Goal: Navigation & Orientation: Understand site structure

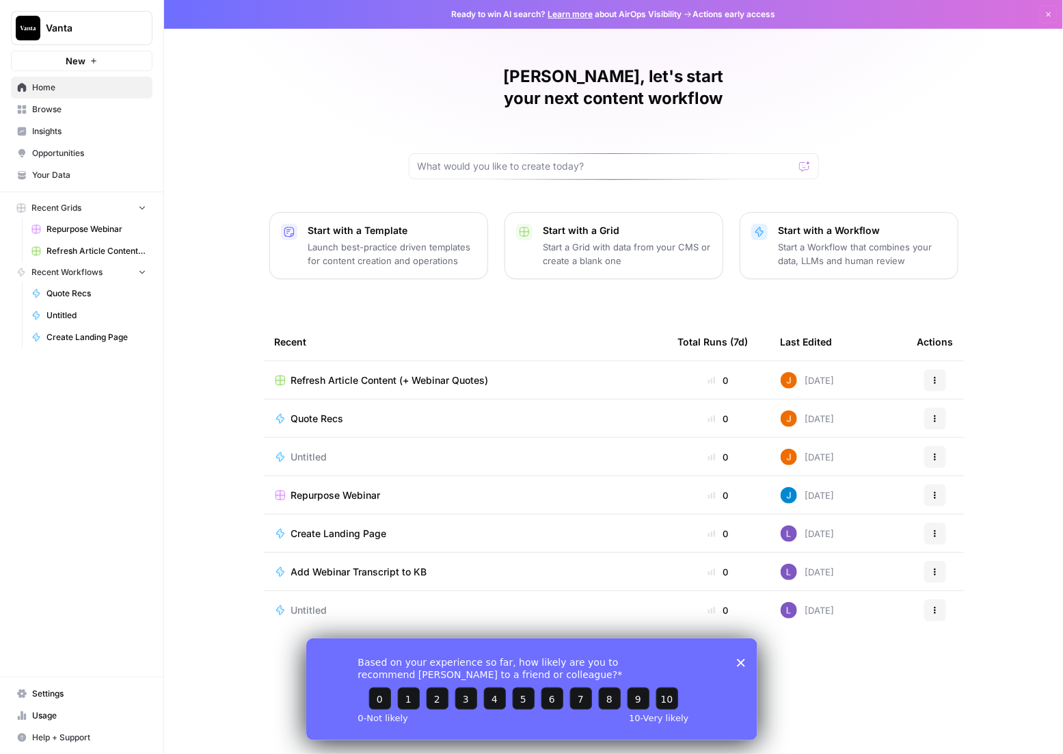
click at [79, 127] on span "Insights" at bounding box center [89, 131] width 114 height 12
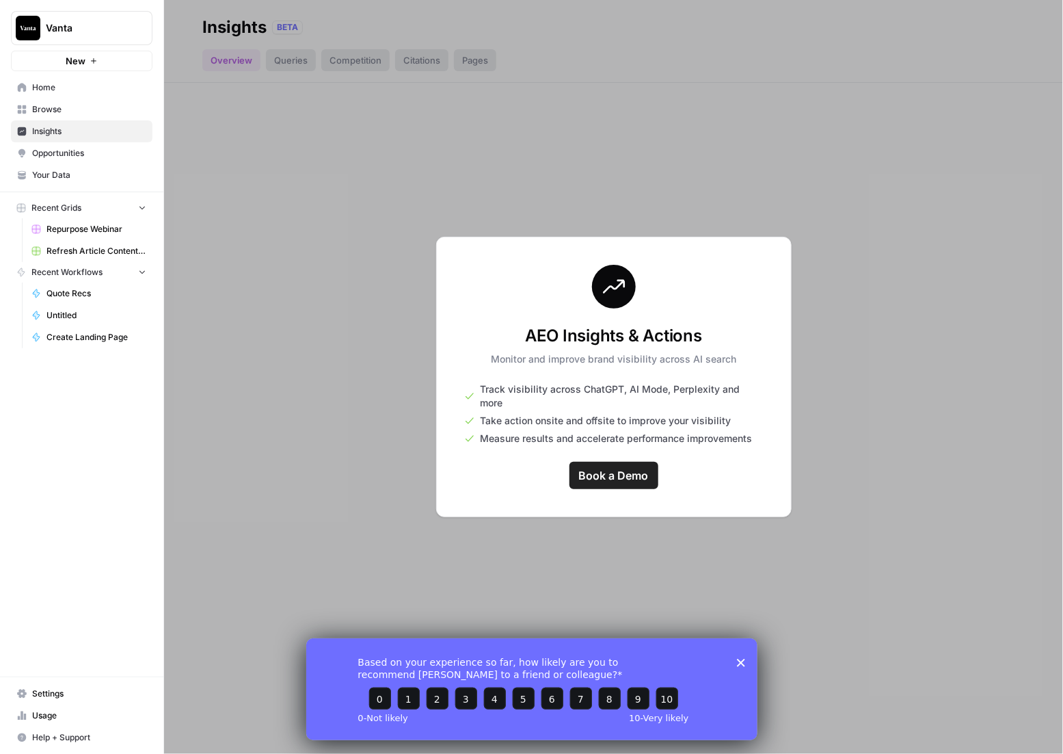
click at [94, 90] on span "Home" at bounding box center [89, 87] width 114 height 12
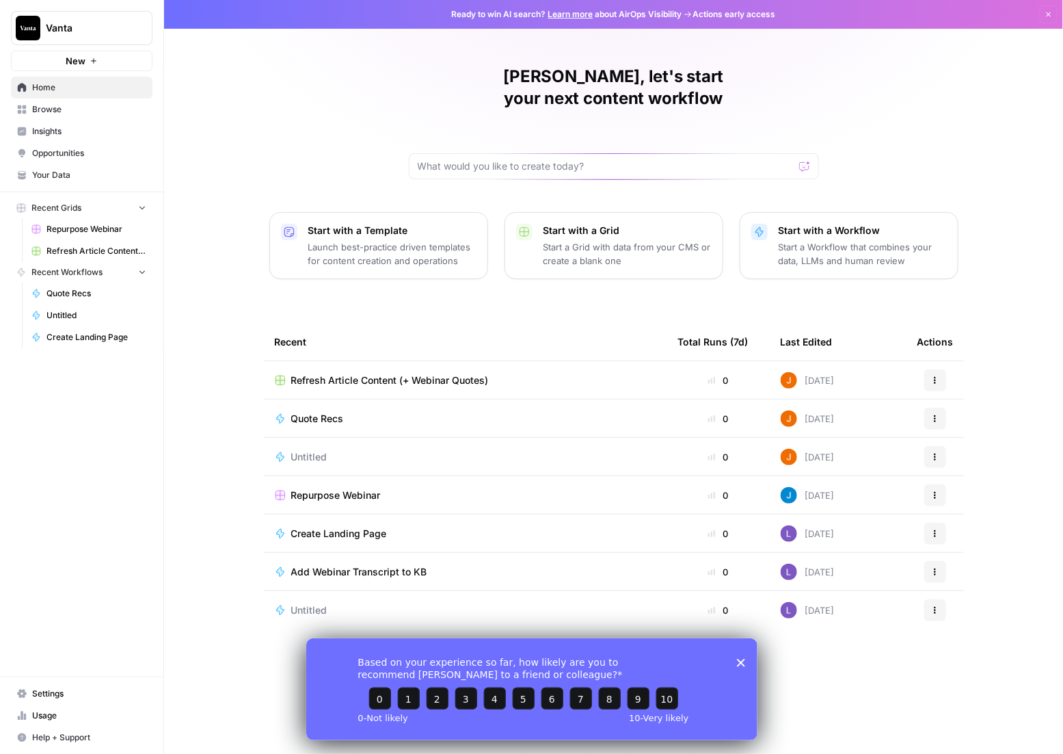
click at [113, 100] on link "Browse" at bounding box center [82, 109] width 142 height 22
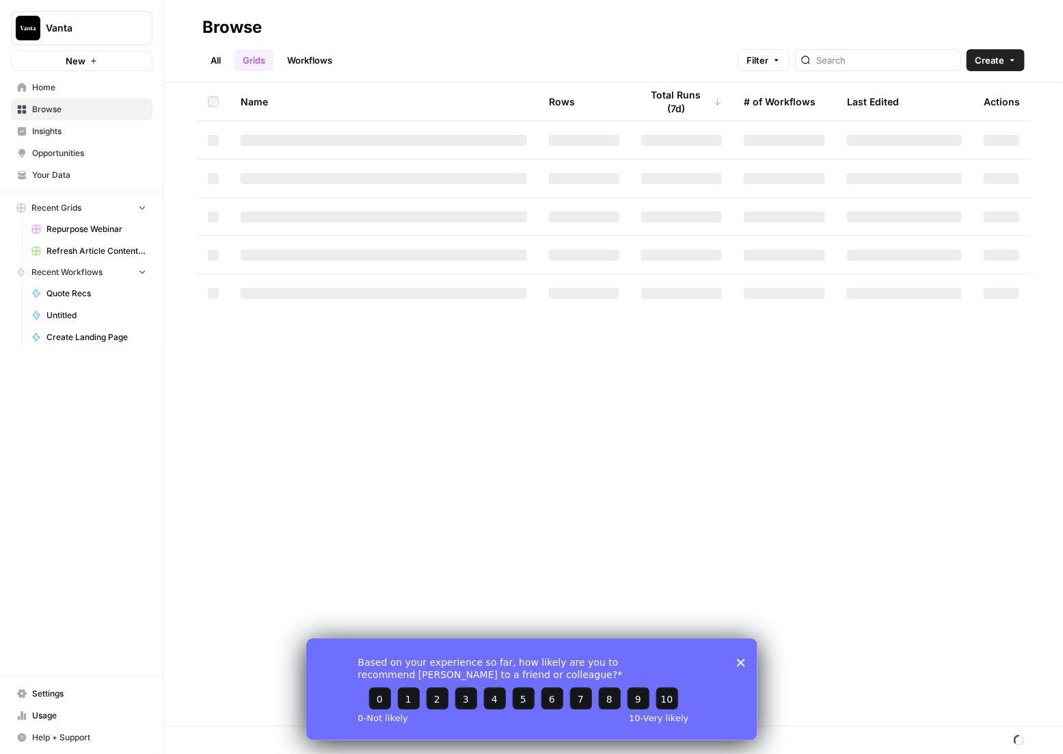
click at [103, 108] on span "Browse" at bounding box center [89, 109] width 114 height 12
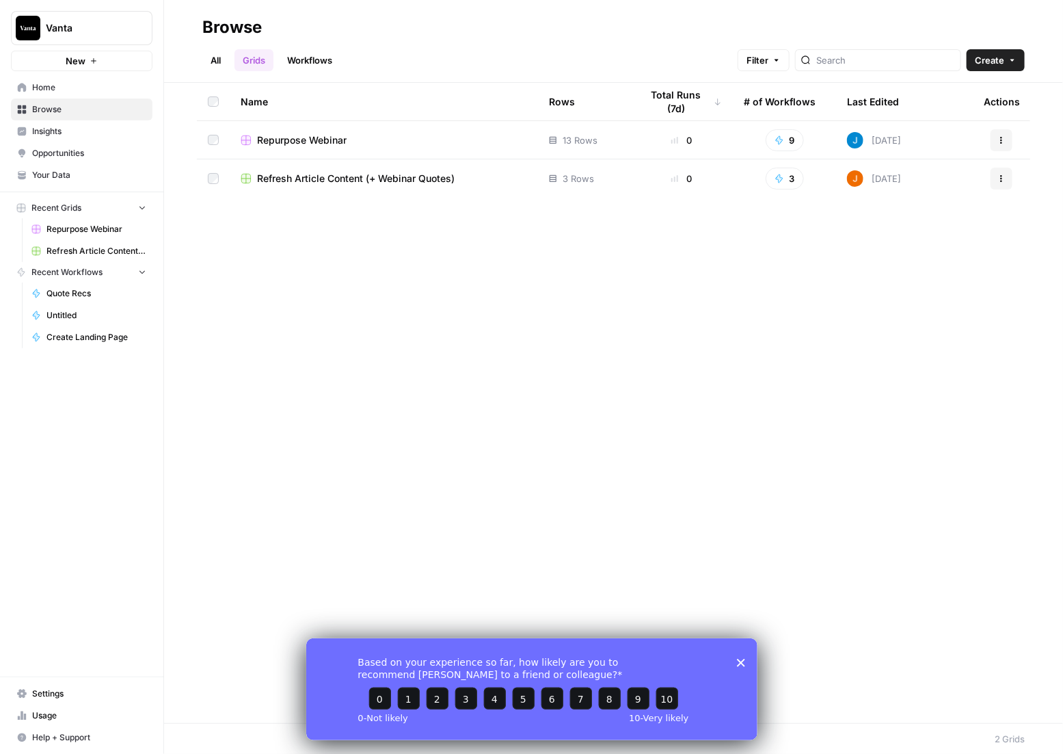
click at [90, 172] on span "Your Data" at bounding box center [89, 175] width 114 height 12
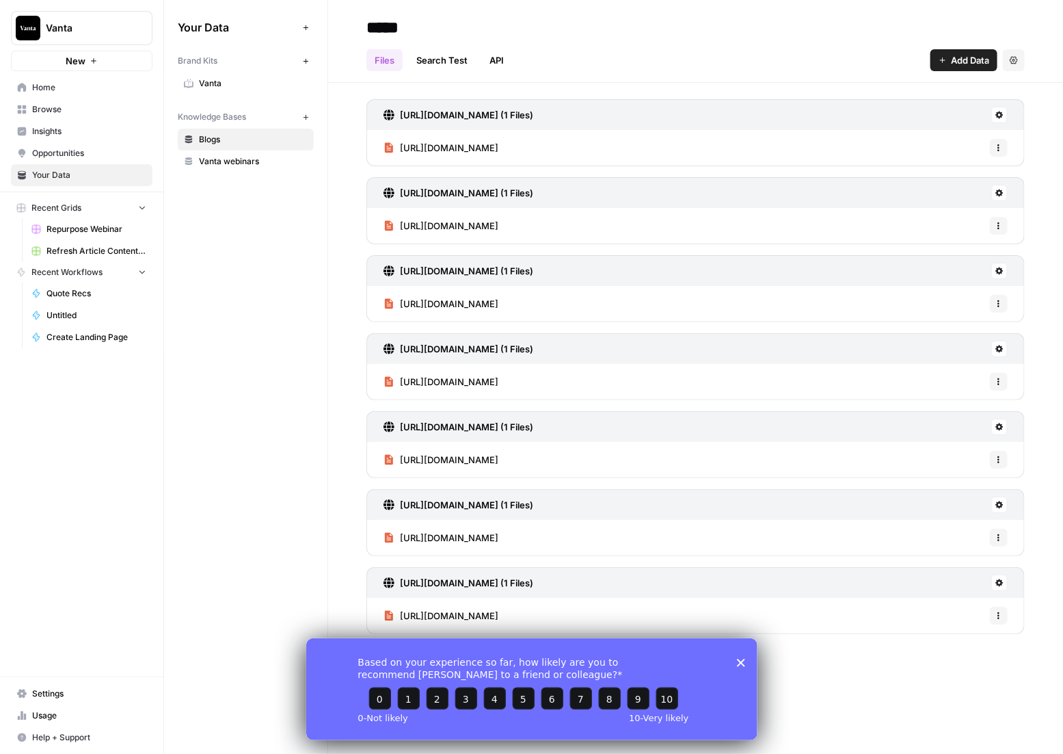
click at [90, 155] on span "Opportunities" at bounding box center [89, 153] width 114 height 12
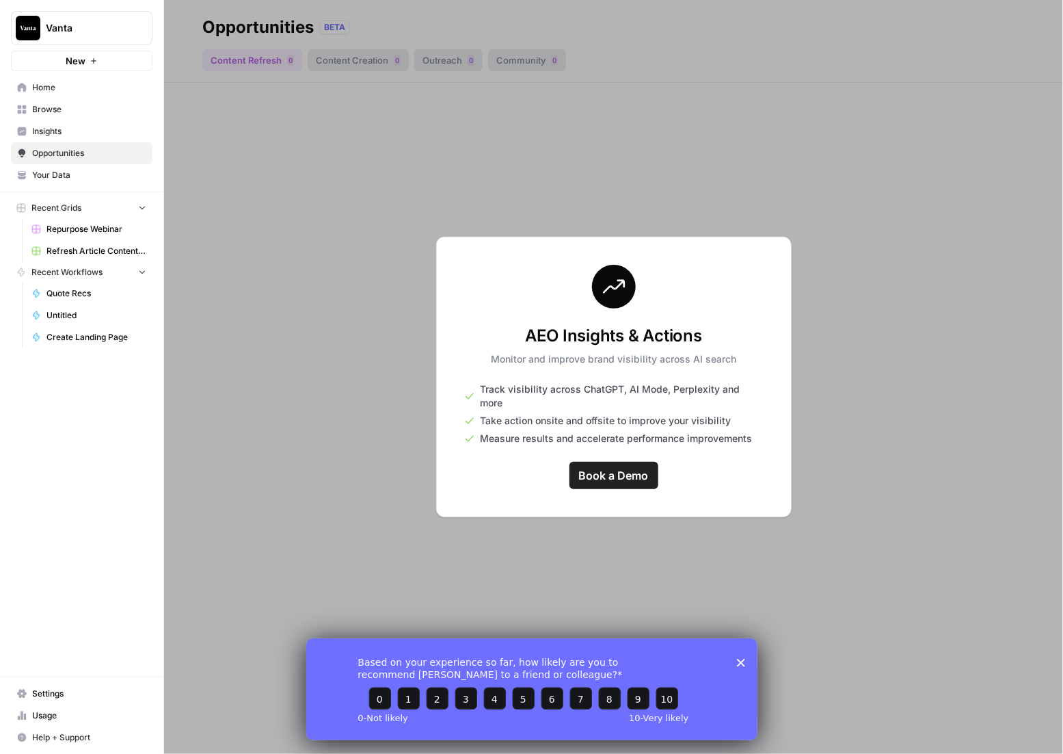
click at [83, 128] on span "Insights" at bounding box center [89, 131] width 114 height 12
click at [77, 105] on span "Browse" at bounding box center [89, 109] width 114 height 12
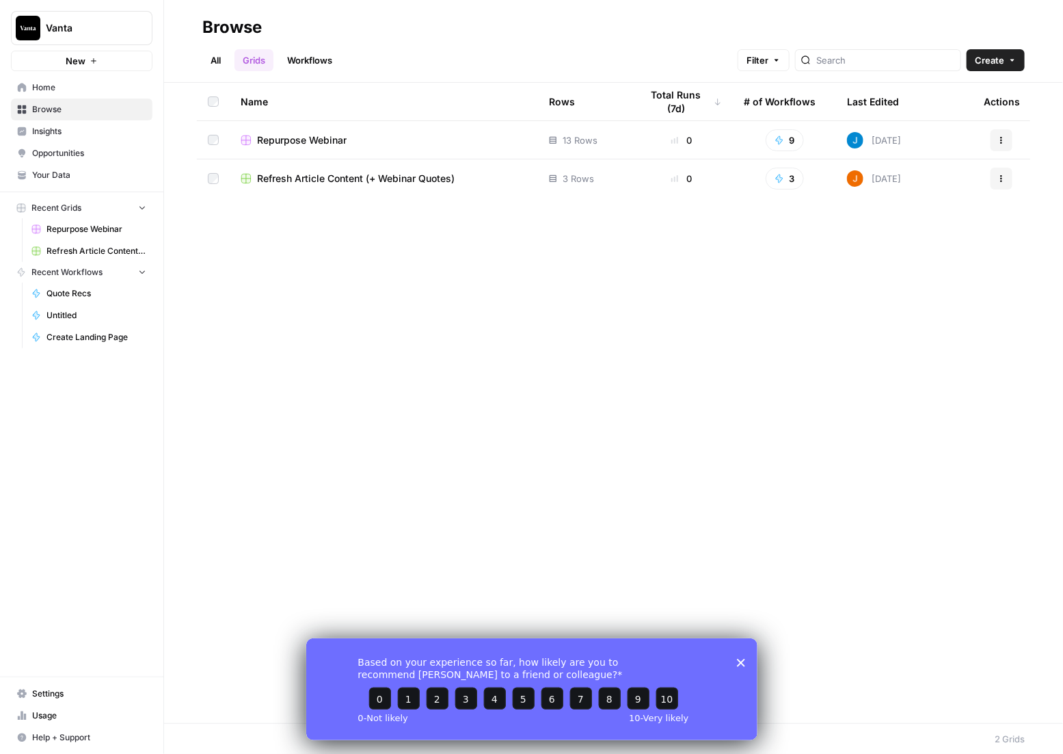
click at [483, 220] on div "Name Rows Total Runs (7d) # of Workflows Last Edited Actions Repurpose Webinar …" at bounding box center [613, 403] width 899 height 640
